Goal: Find contact information: Obtain details needed to contact an individual or organization

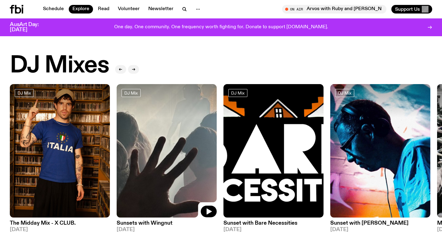
scroll to position [73, 0]
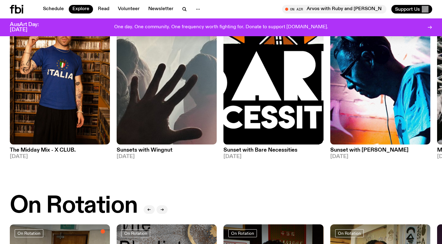
click at [362, 121] on img at bounding box center [380, 77] width 100 height 133
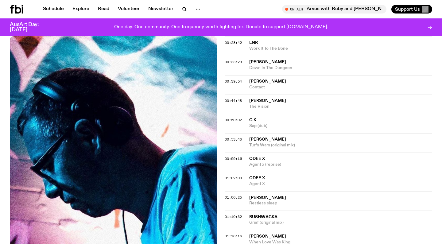
scroll to position [288, 0]
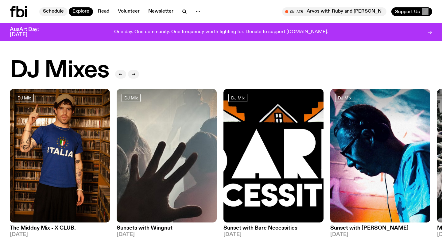
click at [58, 11] on link "Schedule" at bounding box center [53, 11] width 28 height 9
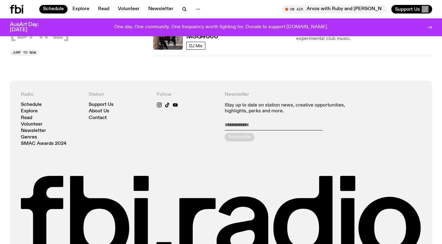
scroll to position [375, 0]
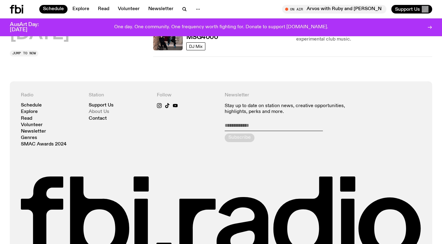
click at [95, 111] on link "About Us" at bounding box center [99, 111] width 21 height 5
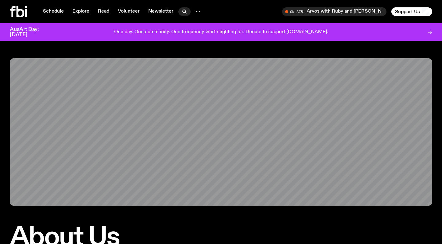
click at [181, 11] on icon "button" at bounding box center [184, 11] width 7 height 7
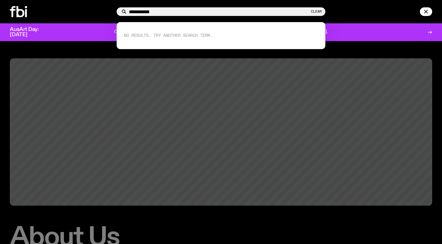
type input "**********"
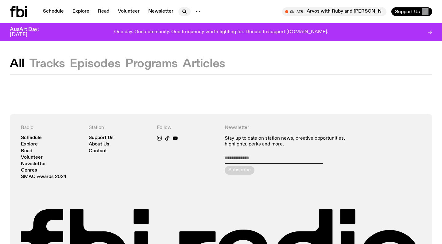
click at [181, 11] on icon "button" at bounding box center [184, 11] width 7 height 7
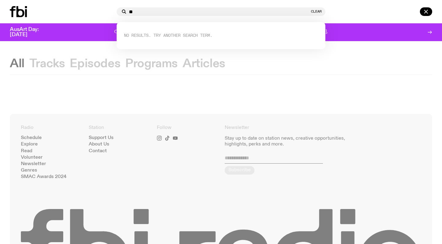
type input "*"
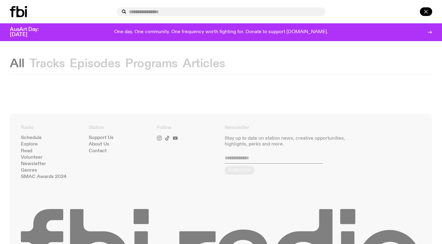
click at [427, 10] on icon "button" at bounding box center [425, 11] width 7 height 7
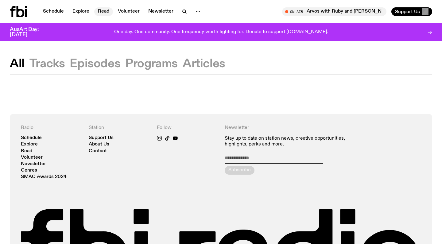
click at [102, 11] on link "Read" at bounding box center [103, 11] width 19 height 9
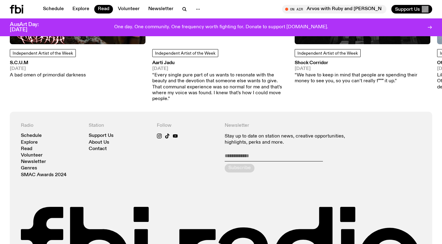
scroll to position [655, 0]
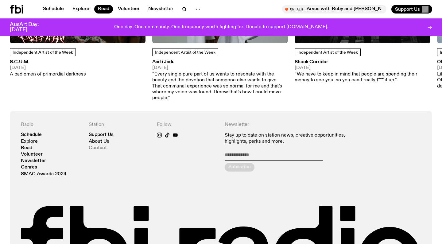
click at [101, 146] on link "Contact" at bounding box center [98, 148] width 18 height 5
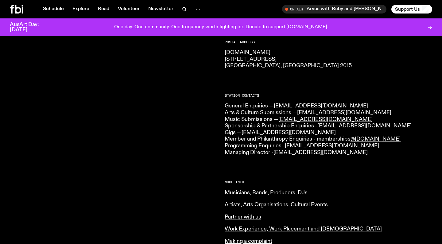
scroll to position [110, 0]
click at [304, 117] on link "[EMAIL_ADDRESS][DOMAIN_NAME]" at bounding box center [325, 120] width 94 height 6
